Goal: Task Accomplishment & Management: Manage account settings

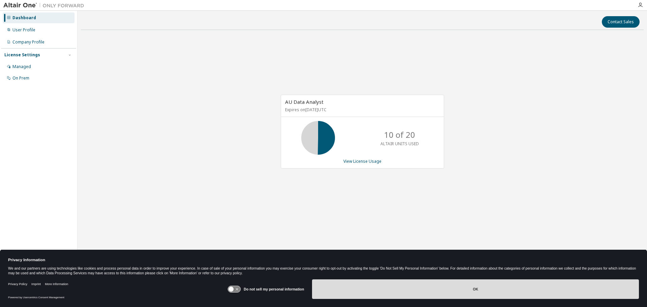
click at [453, 292] on button "OK" at bounding box center [475, 289] width 327 height 20
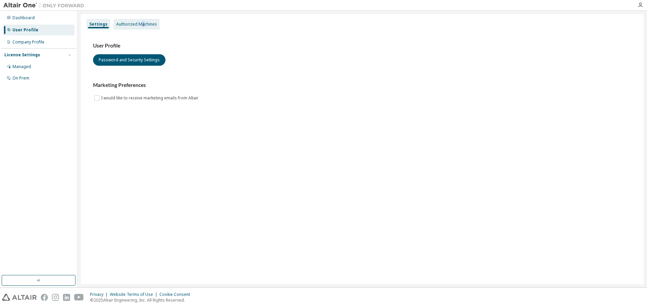
click at [143, 23] on div "Authorized Machines" at bounding box center [136, 24] width 41 height 5
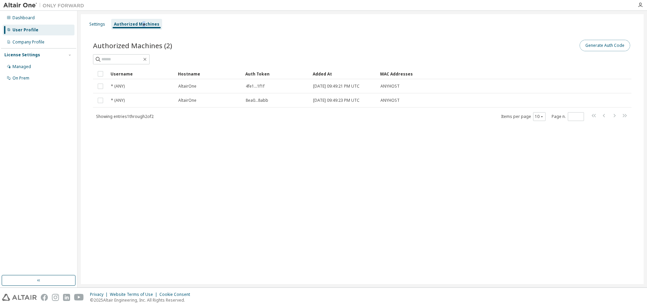
click at [589, 44] on button "Generate Auth Code" at bounding box center [604, 45] width 51 height 11
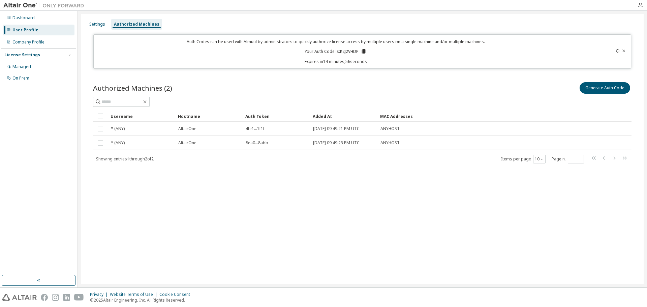
click at [363, 51] on icon at bounding box center [364, 51] width 4 height 5
